Goal: Find contact information: Find contact information

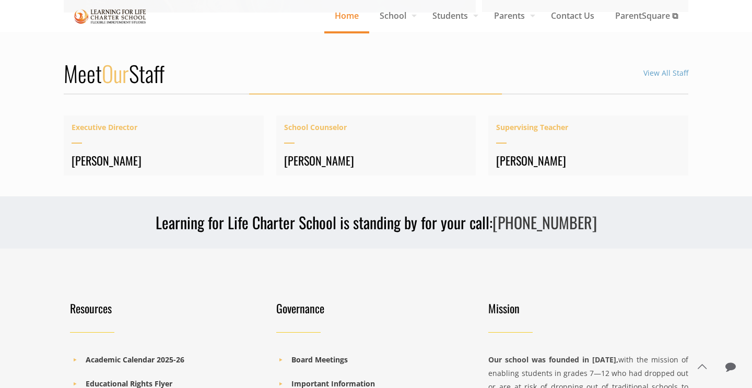
scroll to position [1297, 0]
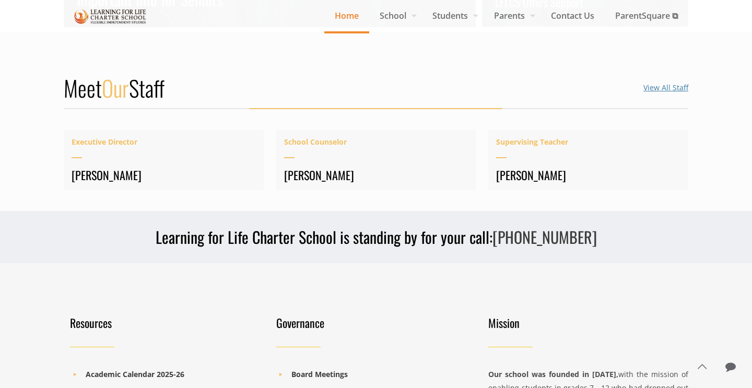
click at [664, 90] on link "View All Staff" at bounding box center [665, 88] width 45 height 10
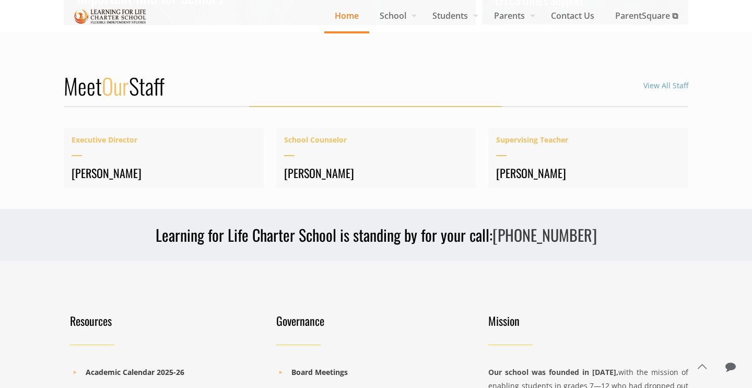
scroll to position [1235, 0]
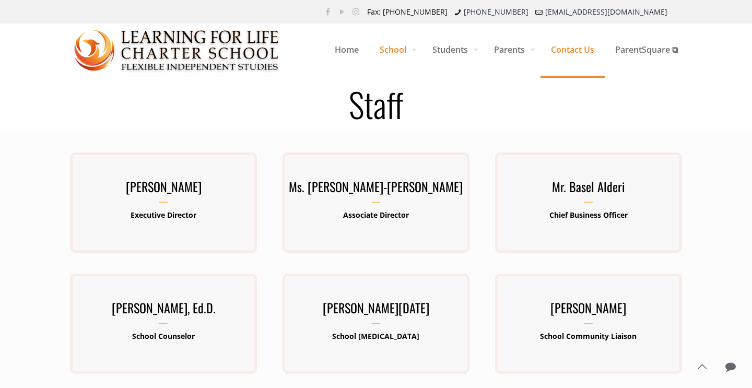
click at [584, 47] on span "Contact Us" at bounding box center [573, 49] width 64 height 31
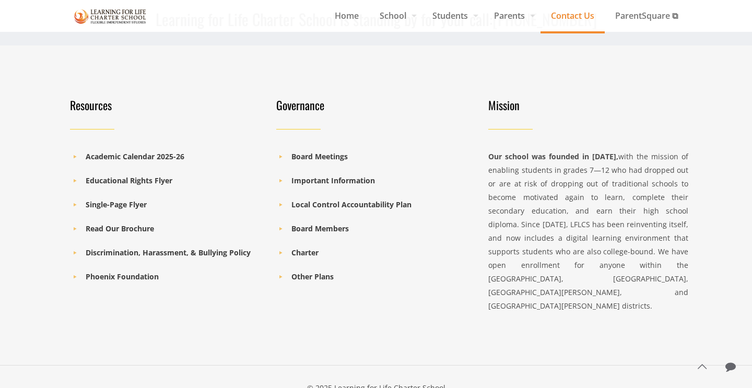
scroll to position [977, 0]
